Goal: Information Seeking & Learning: Learn about a topic

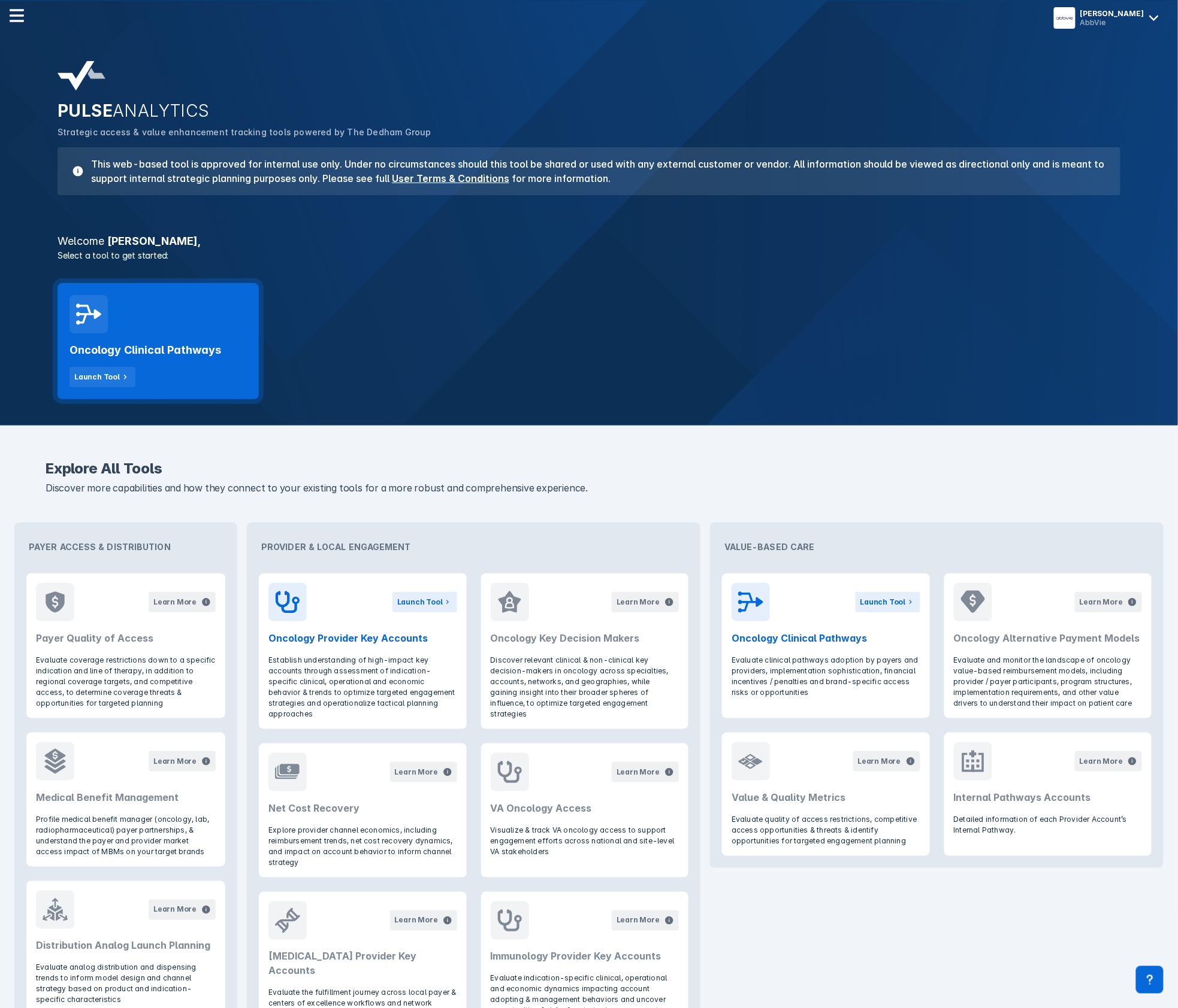
click at [196, 319] on div "Oncology Clinical Pathways Launch Tool" at bounding box center [158, 341] width 201 height 116
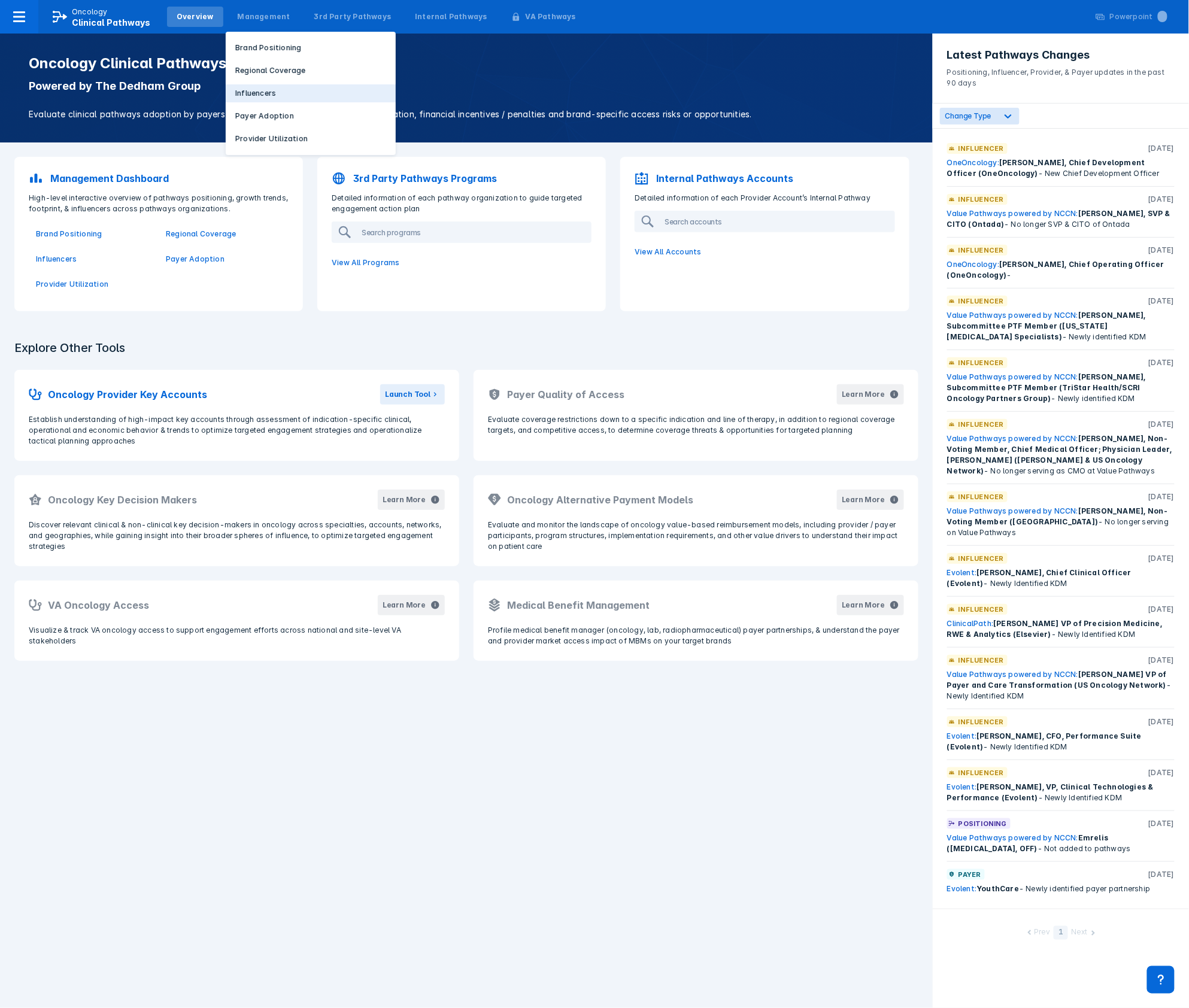
click at [249, 88] on p "Influencers" at bounding box center [255, 92] width 40 height 11
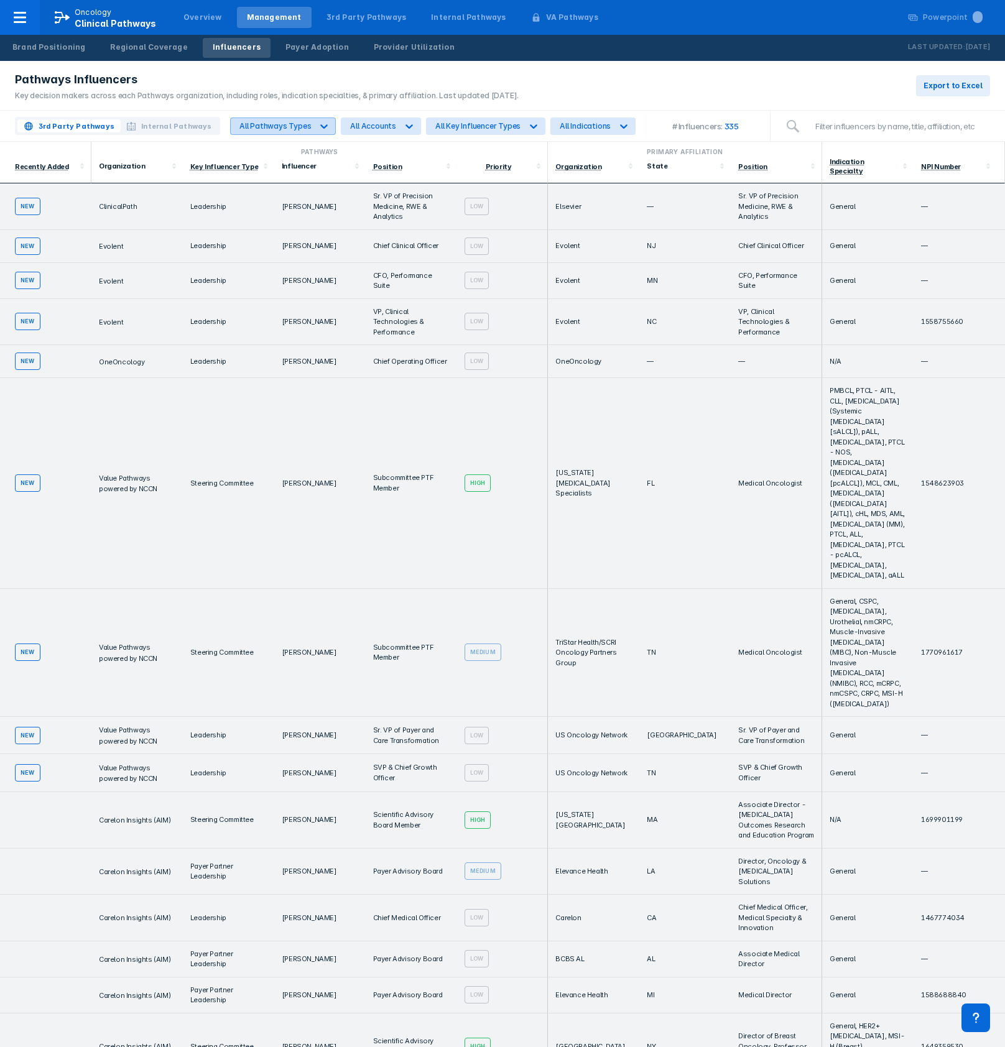
drag, startPoint x: 309, startPoint y: 122, endPoint x: 300, endPoint y: 124, distance: 9.7
click at [304, 123] on div "All Pathways Types" at bounding box center [271, 126] width 81 height 16
click at [285, 187] on div "Payer-Focused" at bounding box center [276, 178] width 83 height 24
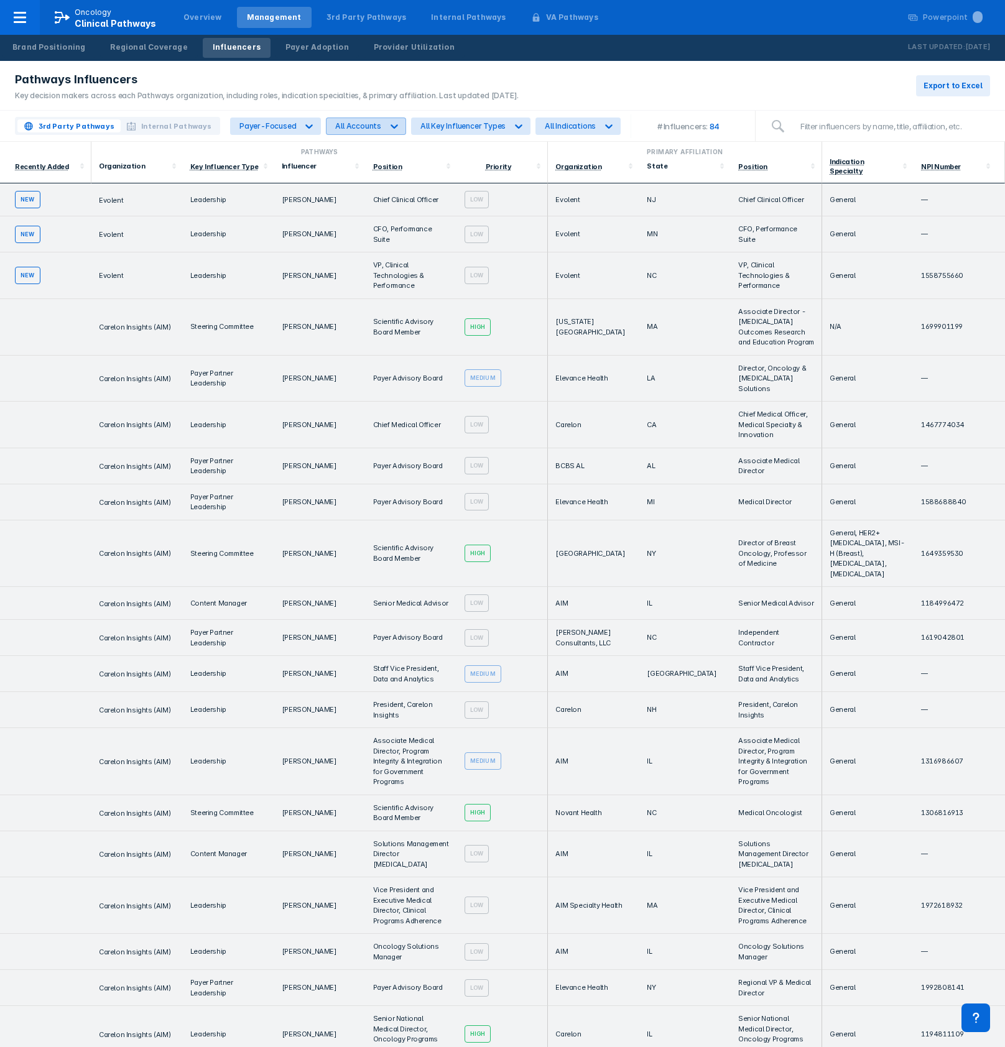
click at [394, 127] on icon at bounding box center [394, 126] width 12 height 12
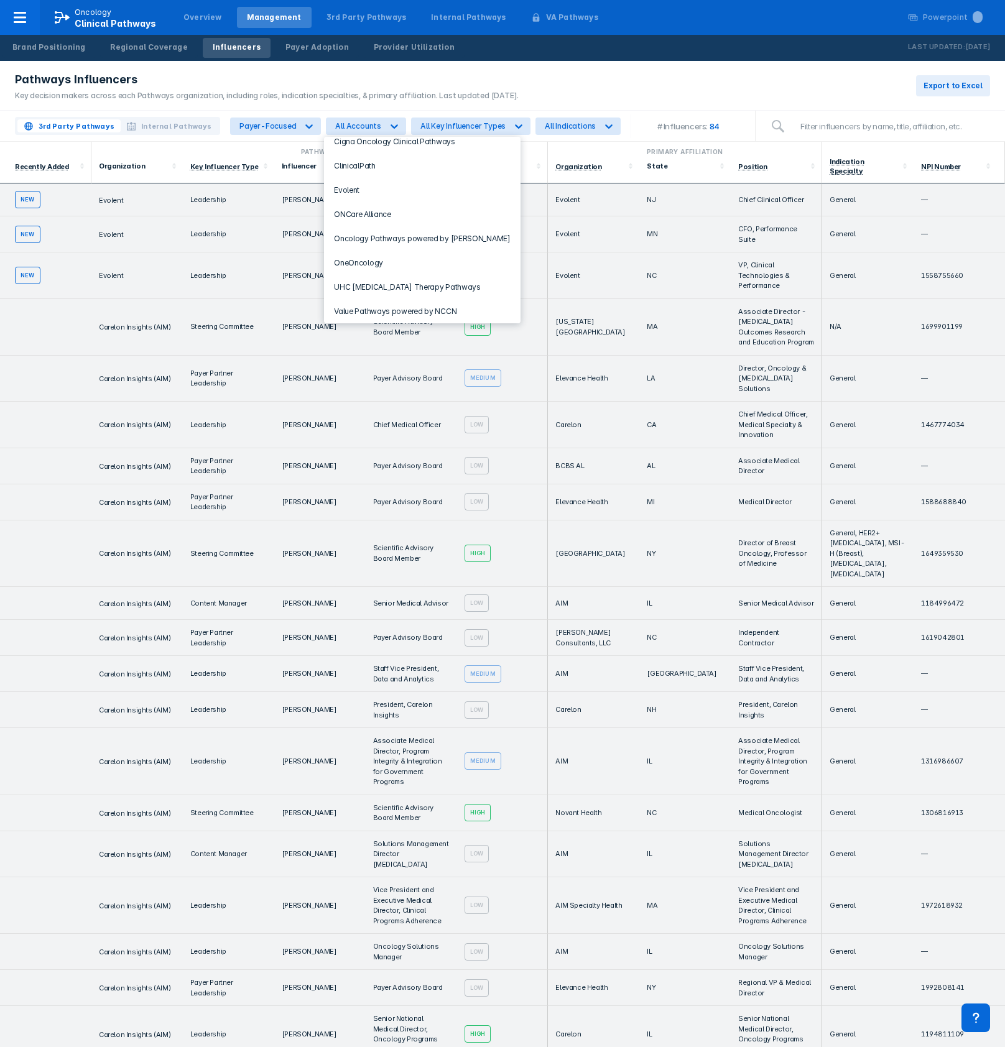
scroll to position [63, 0]
click at [396, 215] on div "ONCare Alliance" at bounding box center [422, 212] width 186 height 24
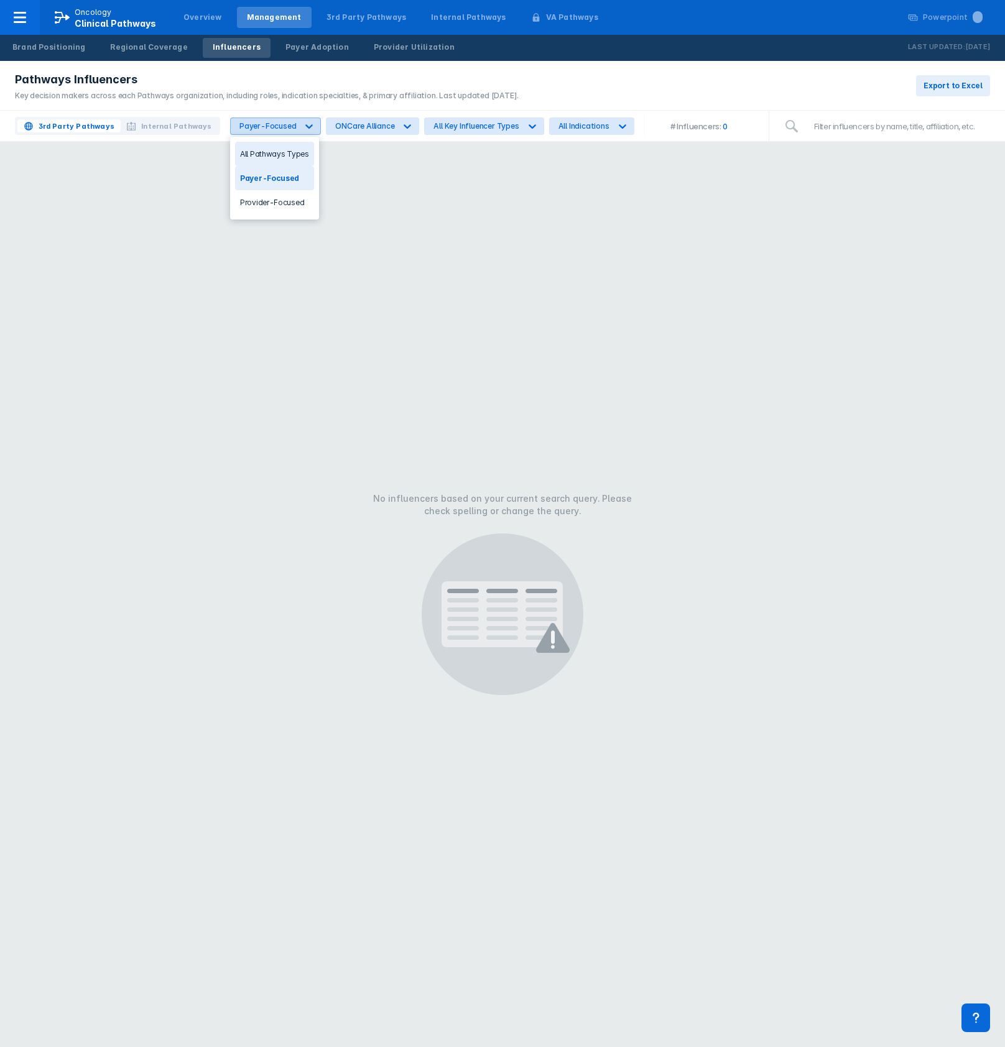
click at [309, 126] on icon at bounding box center [309, 126] width 7 height 4
click at [276, 210] on div "Provider-Focused" at bounding box center [274, 202] width 79 height 24
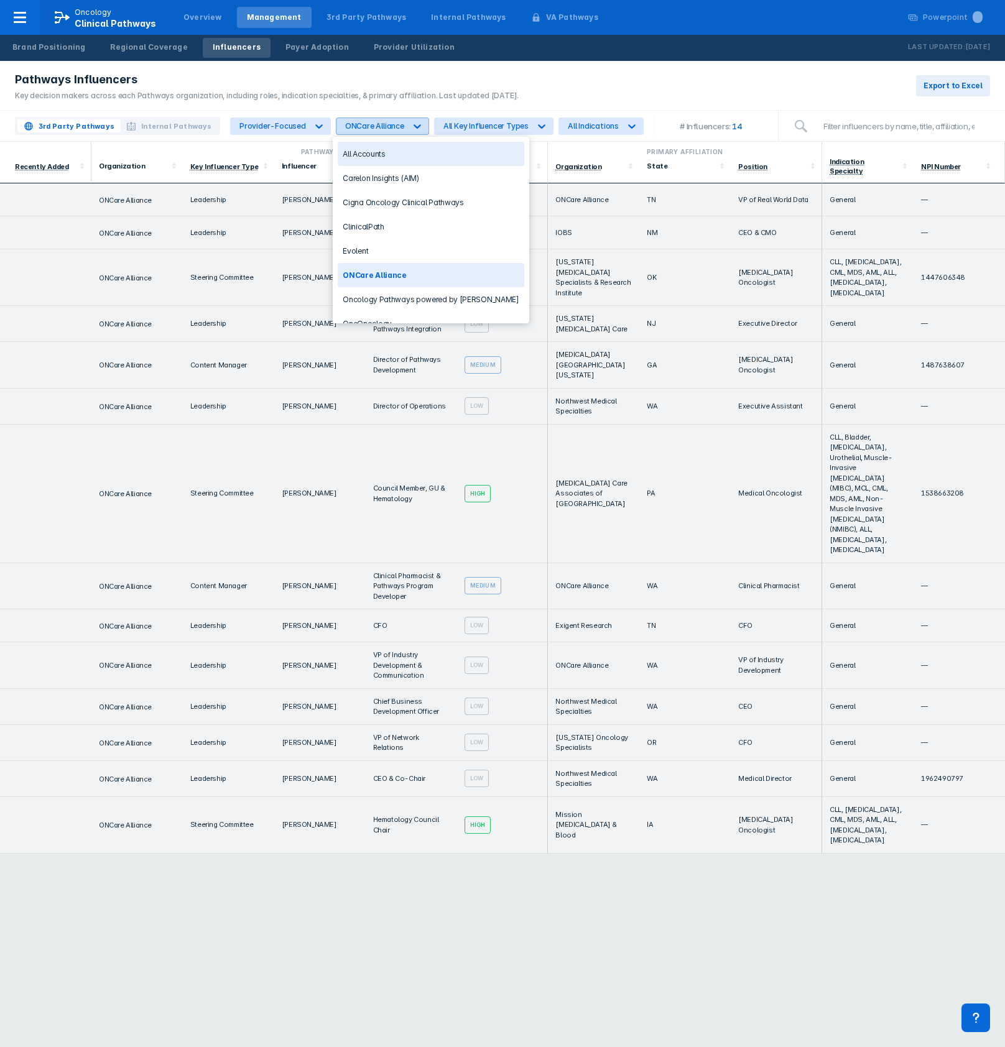
click at [416, 126] on icon at bounding box center [417, 126] width 12 height 12
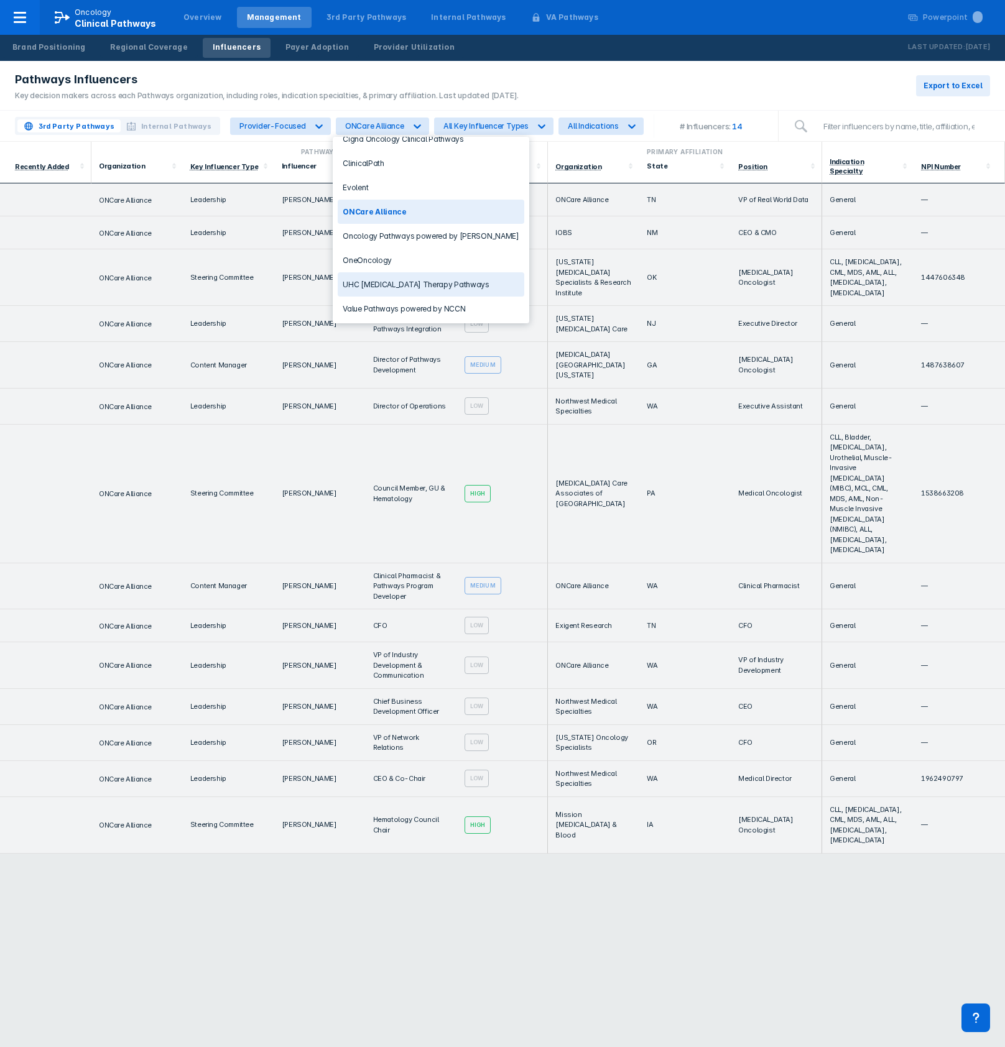
scroll to position [0, 0]
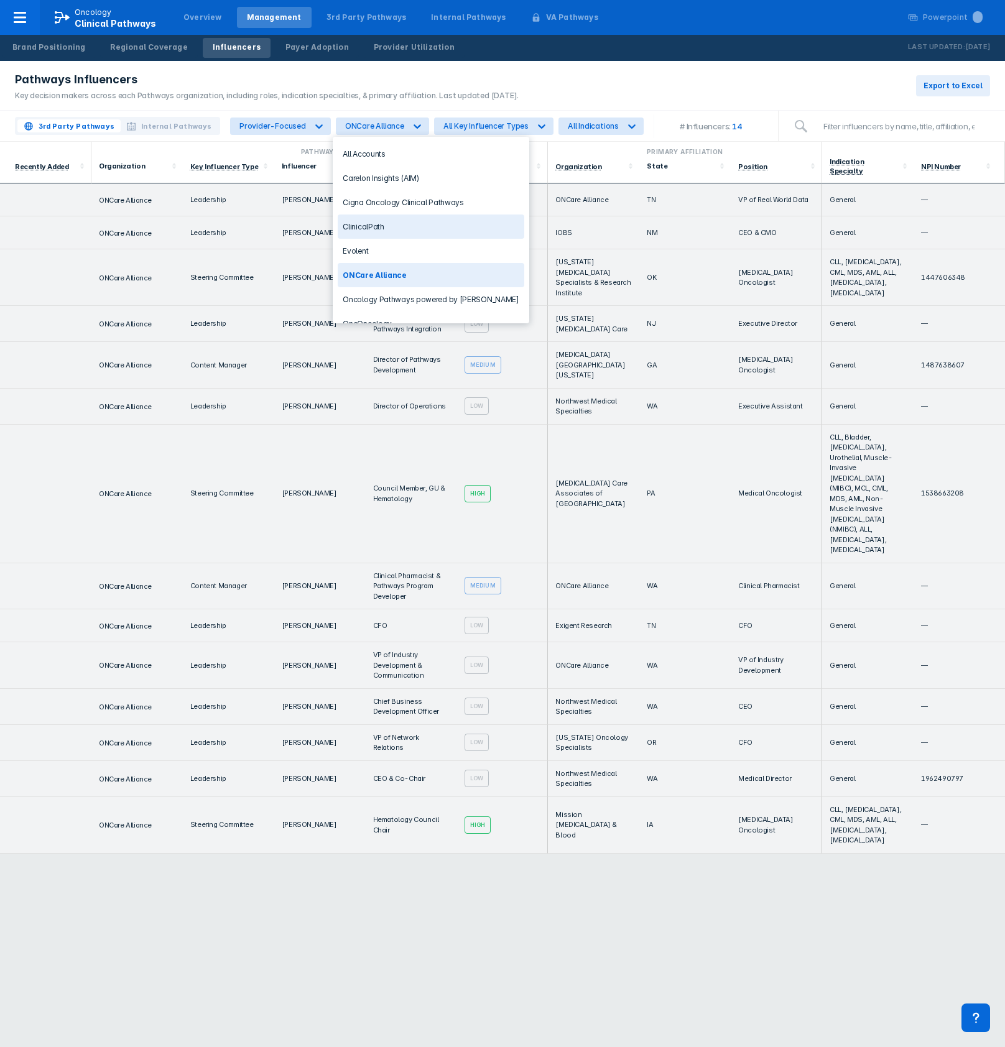
click at [431, 228] on div "ClinicalPath" at bounding box center [431, 227] width 186 height 24
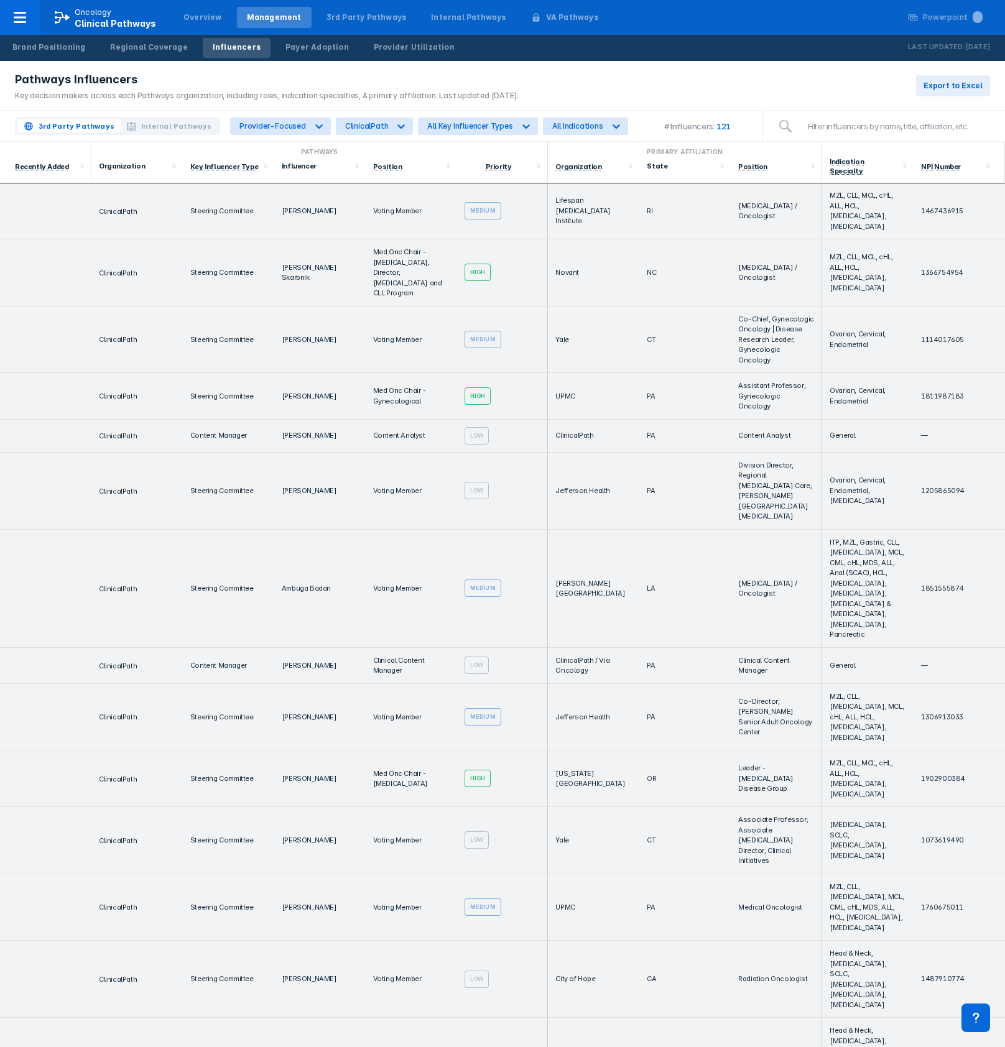
scroll to position [249, 0]
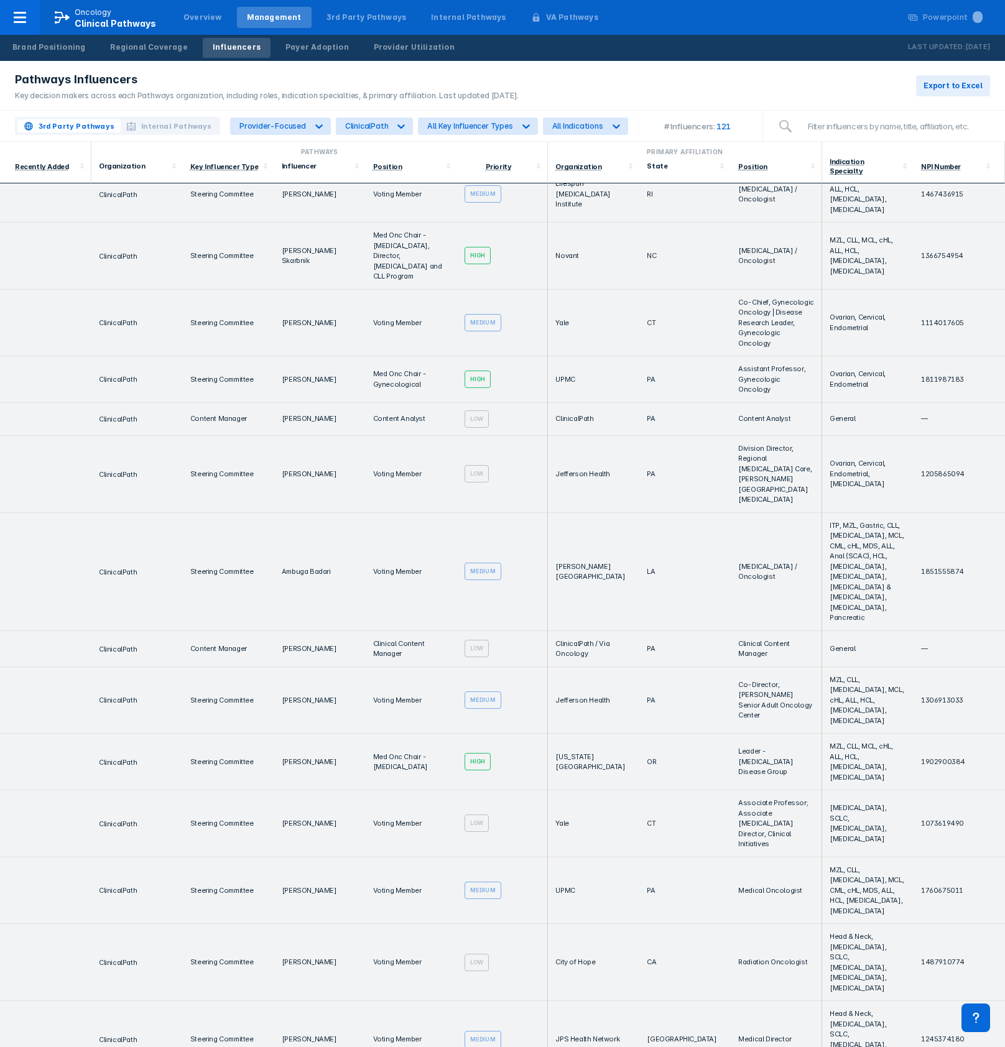
click at [593, 790] on td "Yale" at bounding box center [593, 823] width 91 height 67
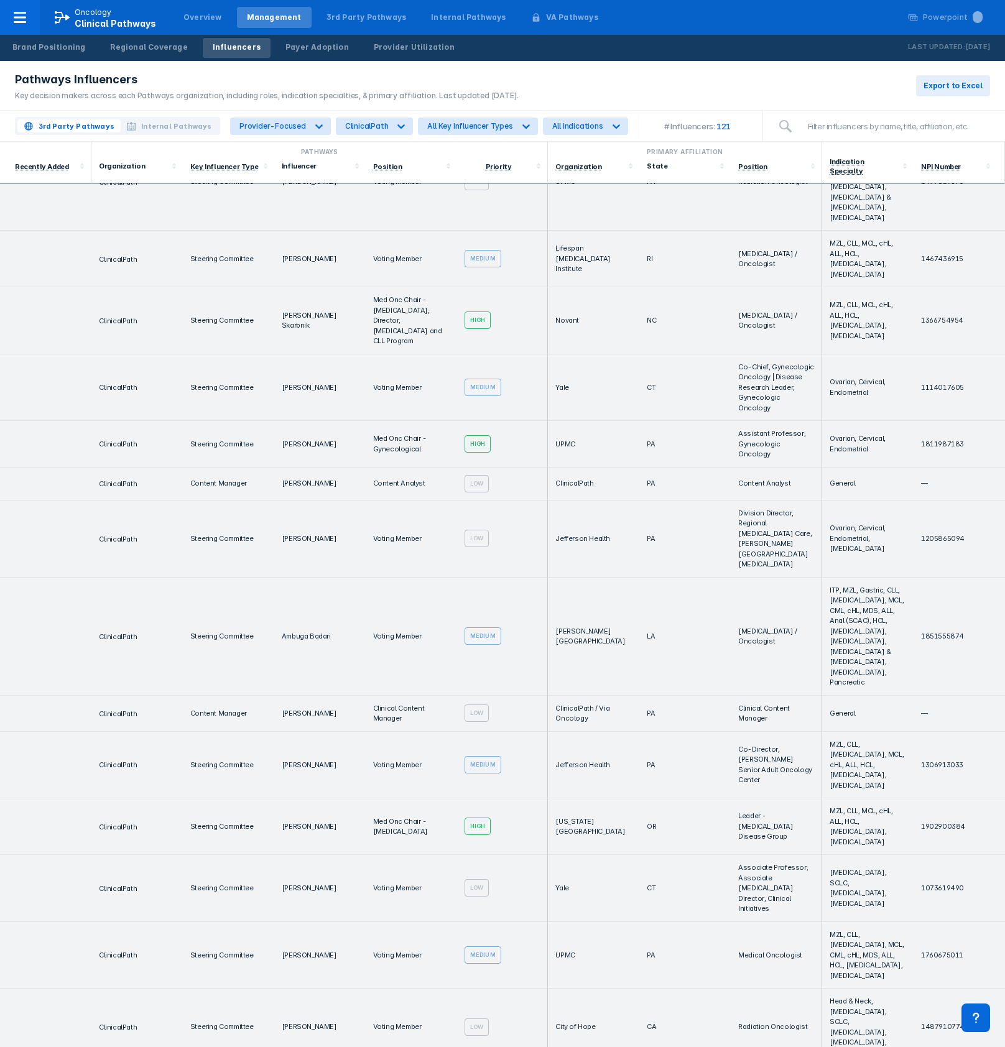
scroll to position [0, 0]
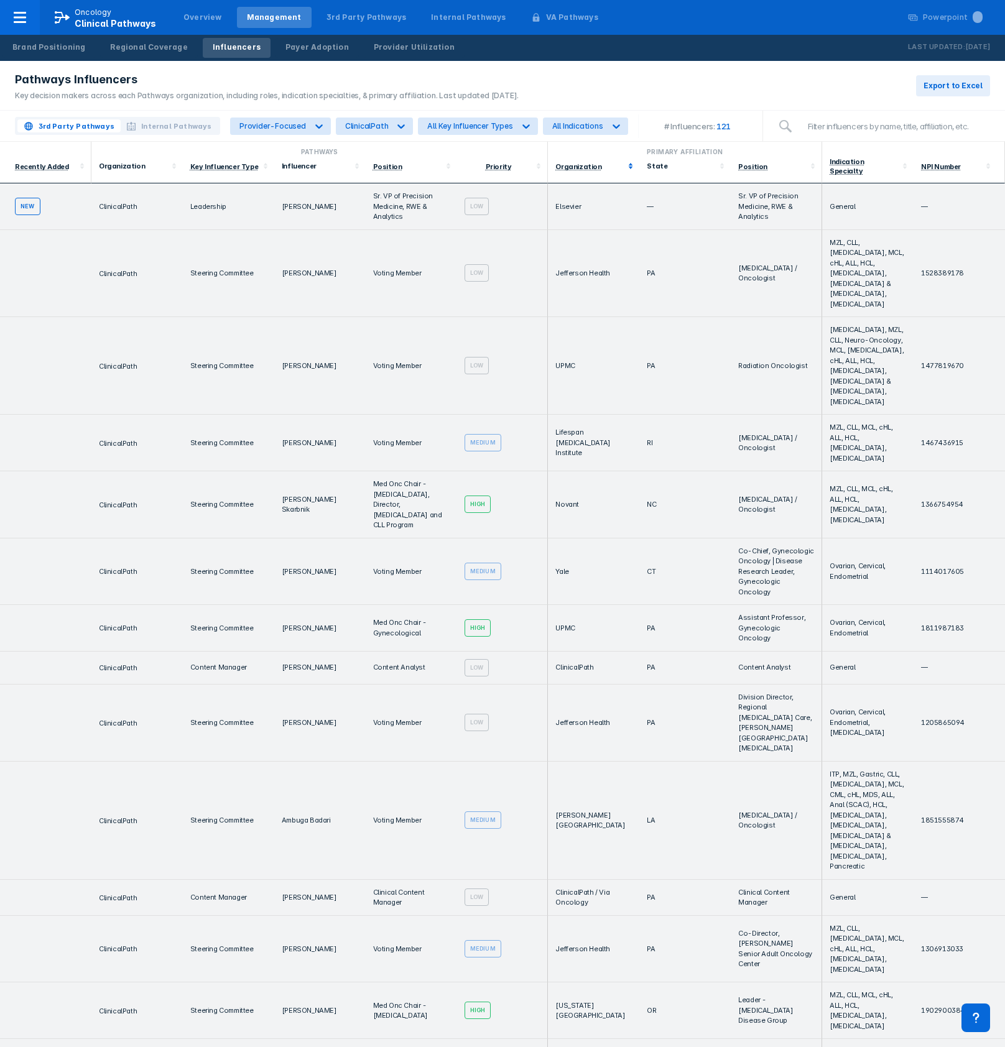
click at [624, 160] on icon at bounding box center [630, 166] width 12 height 12
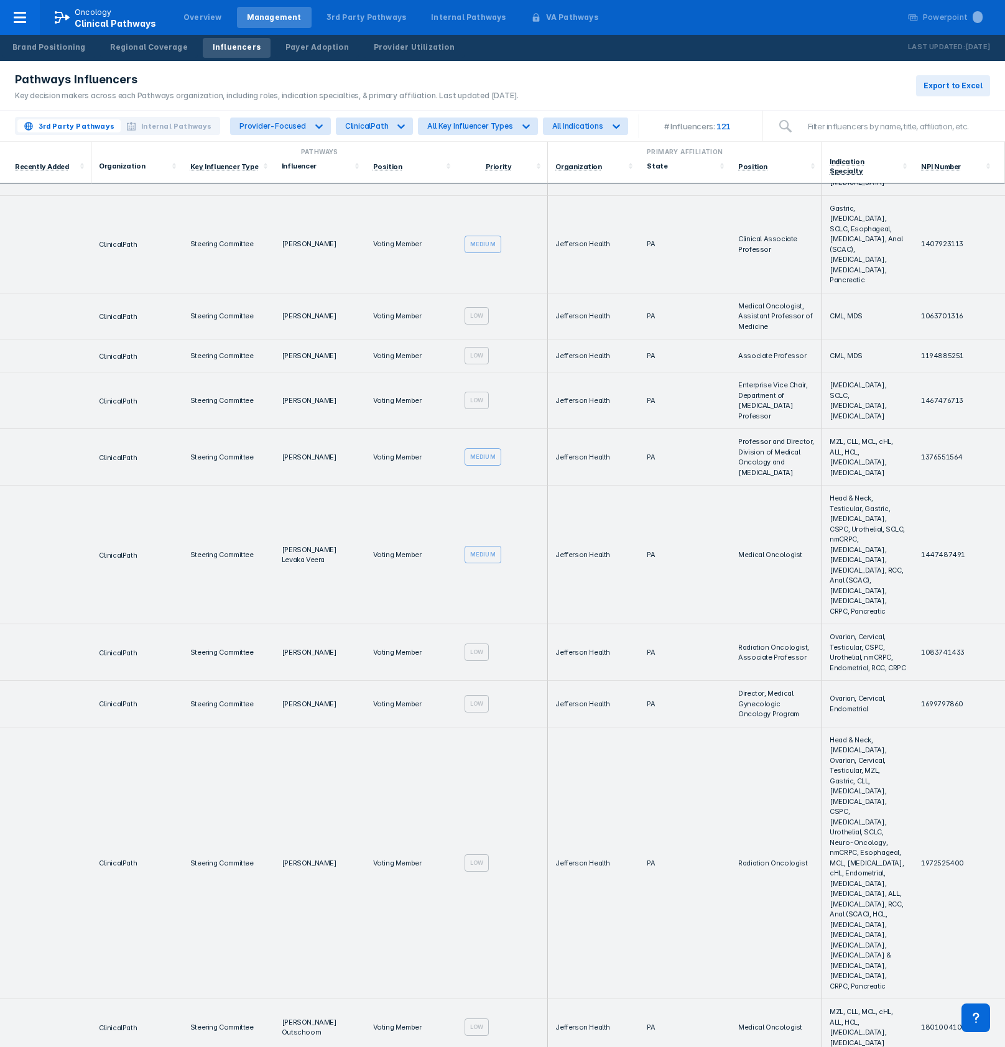
scroll to position [3202, 0]
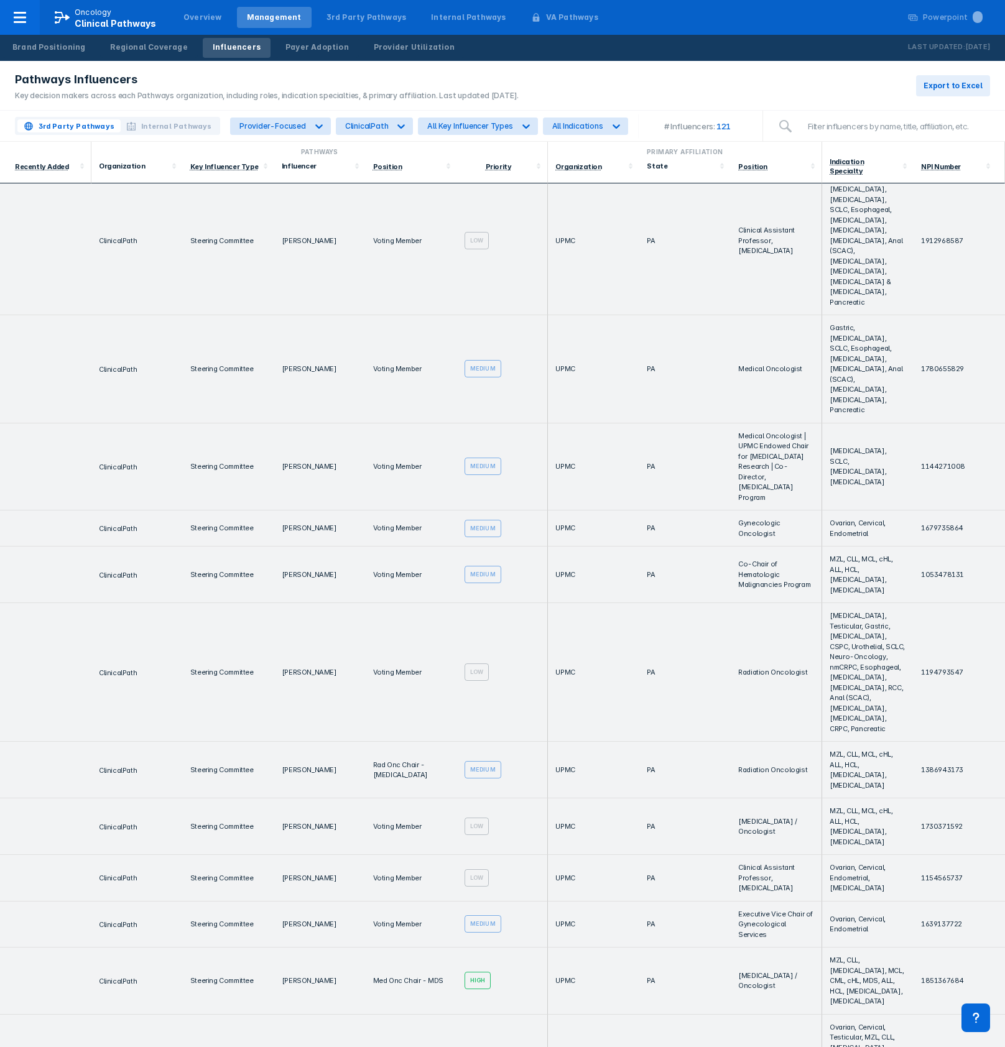
scroll to position [2649, 0]
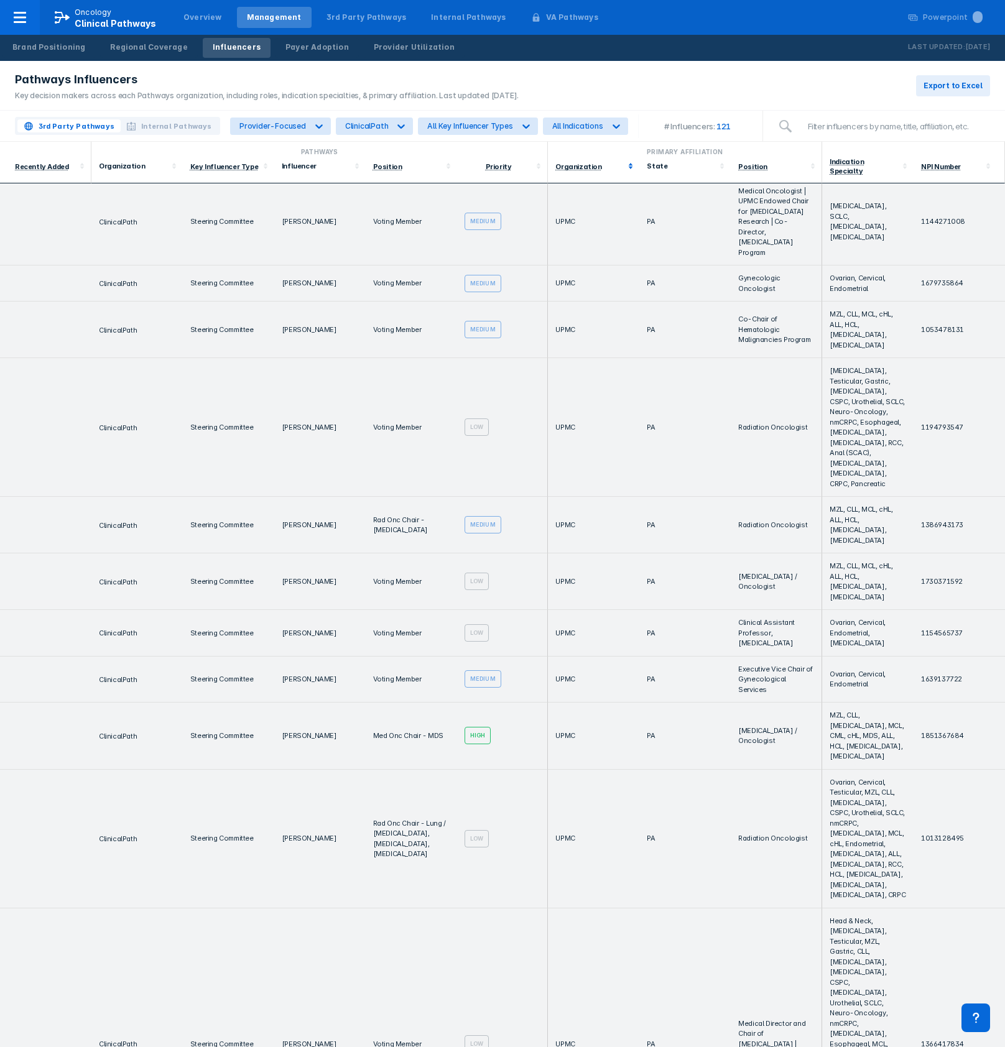
click at [624, 162] on icon at bounding box center [630, 166] width 12 height 12
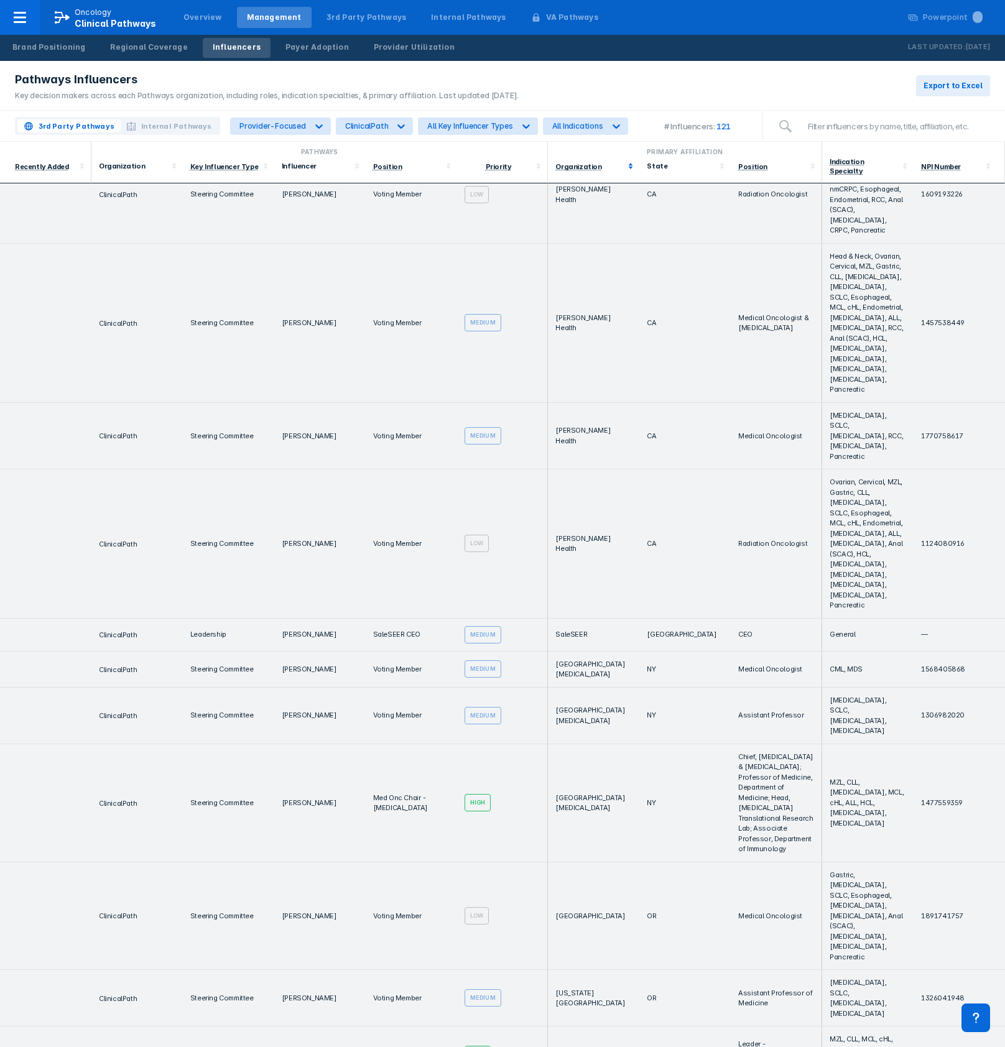
scroll to position [0, 0]
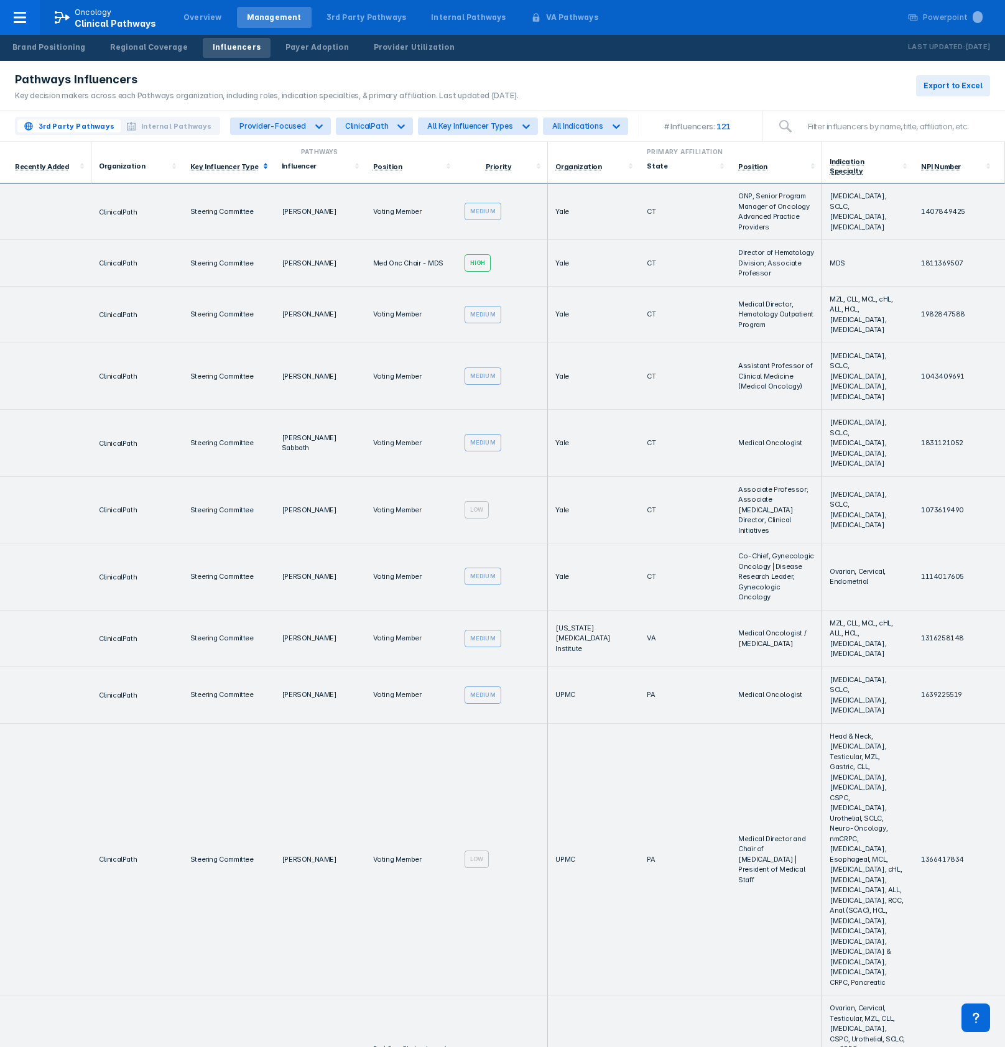
click at [263, 163] on polygon at bounding box center [265, 164] width 4 height 2
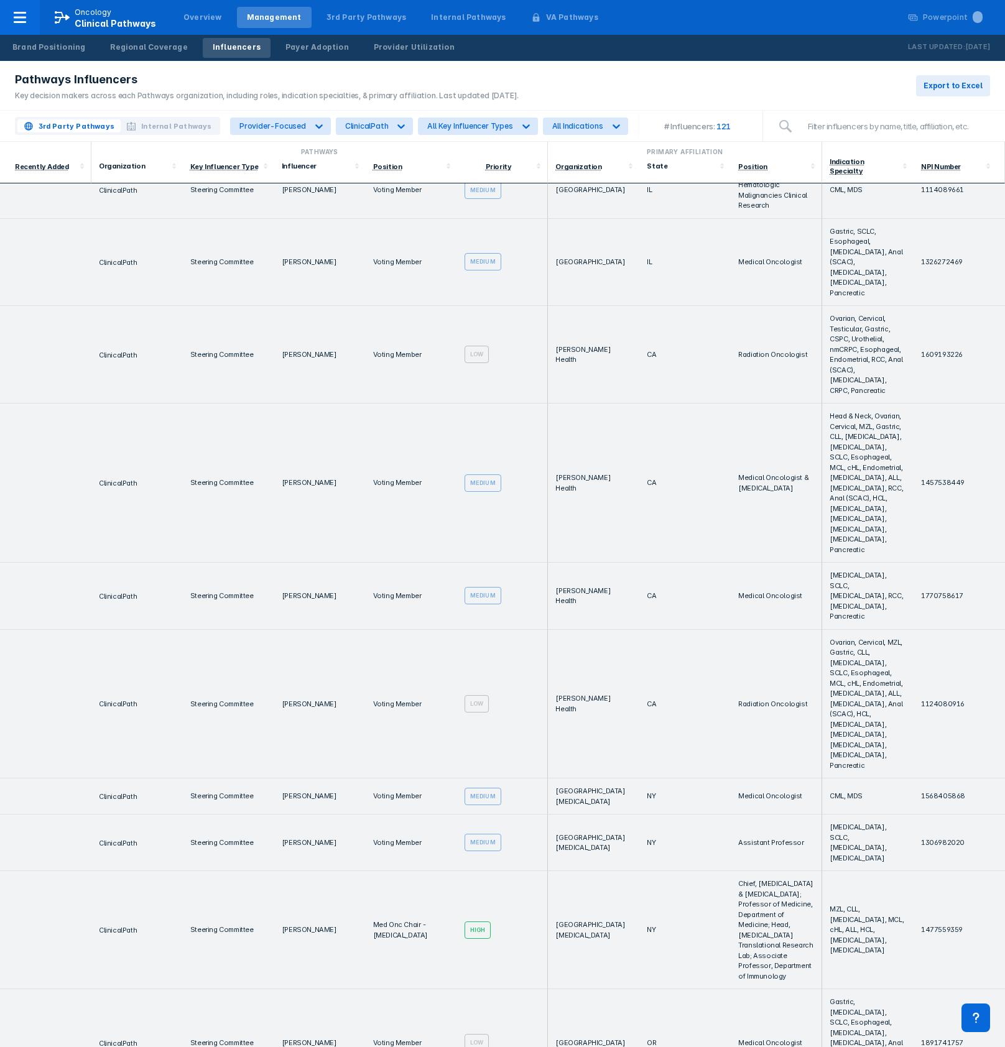
scroll to position [3396, 0]
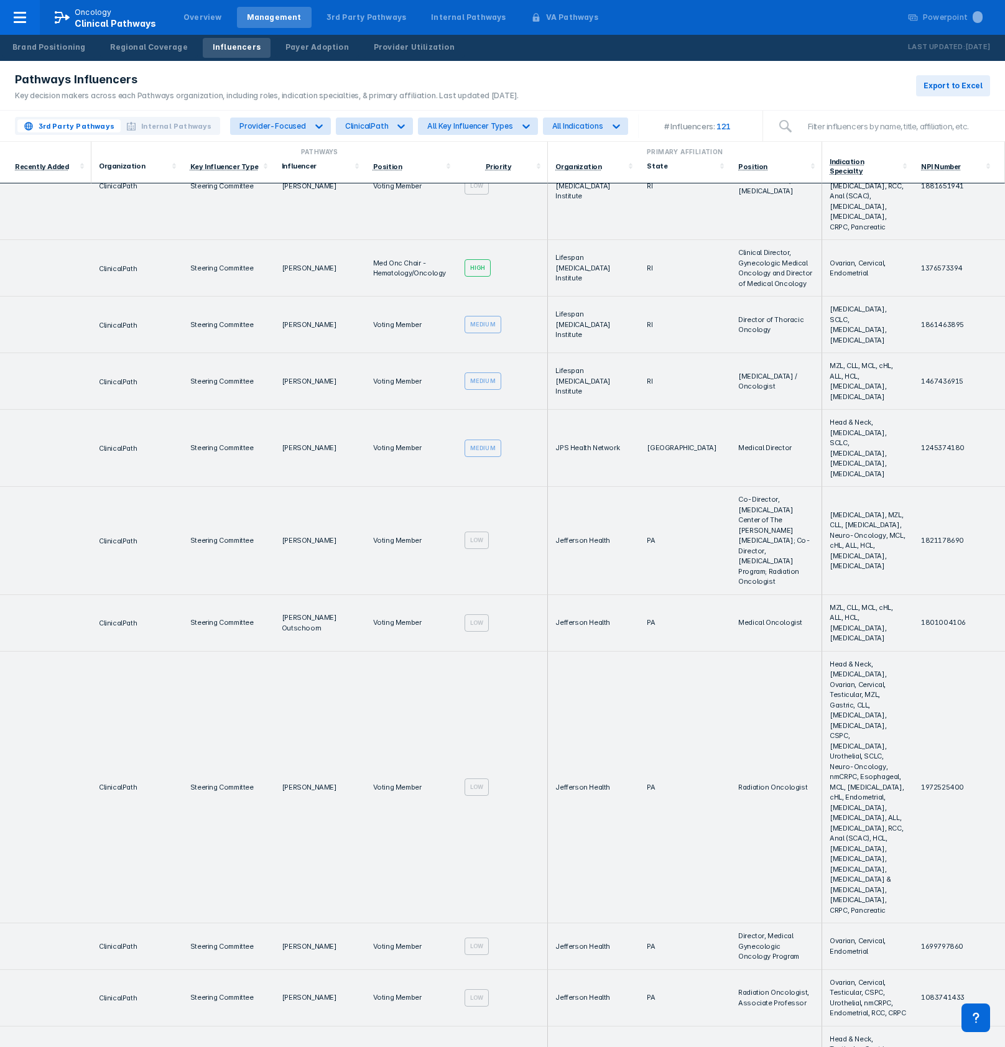
scroll to position [0, 0]
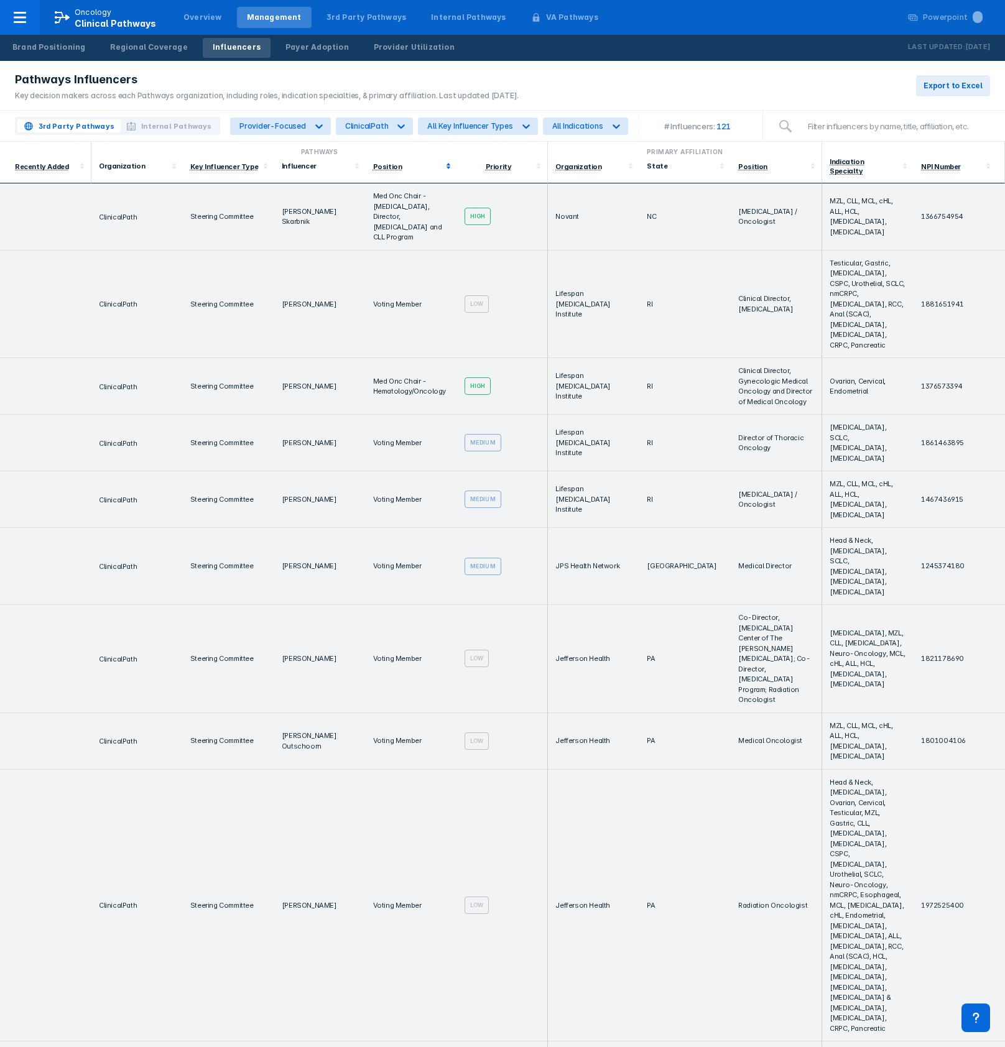
click at [446, 167] on polygon at bounding box center [448, 168] width 4 height 2
